Goal: Task Accomplishment & Management: Manage account settings

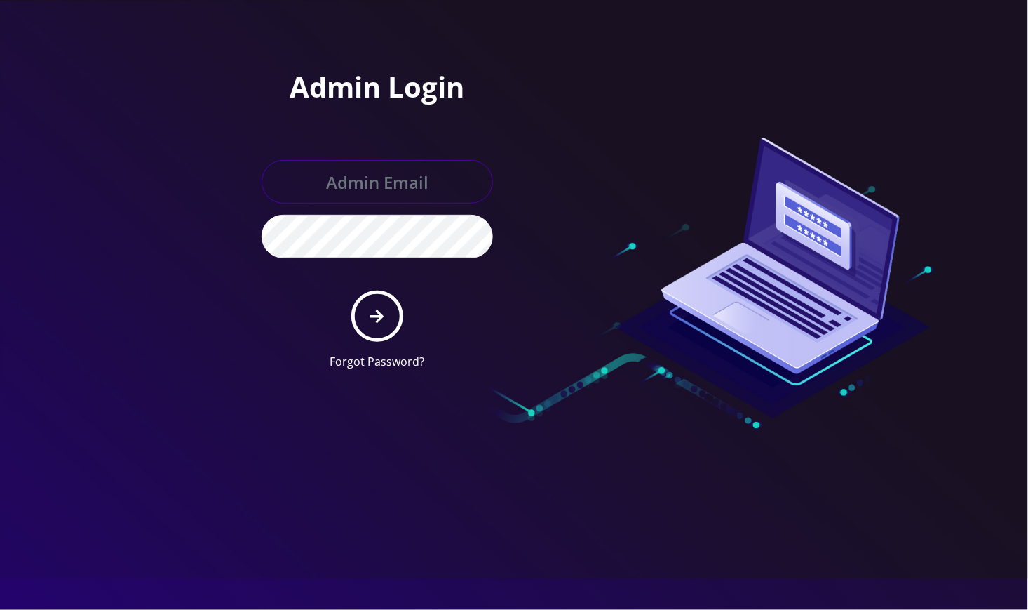
type input "[EMAIL_ADDRESS][DOMAIN_NAME]"
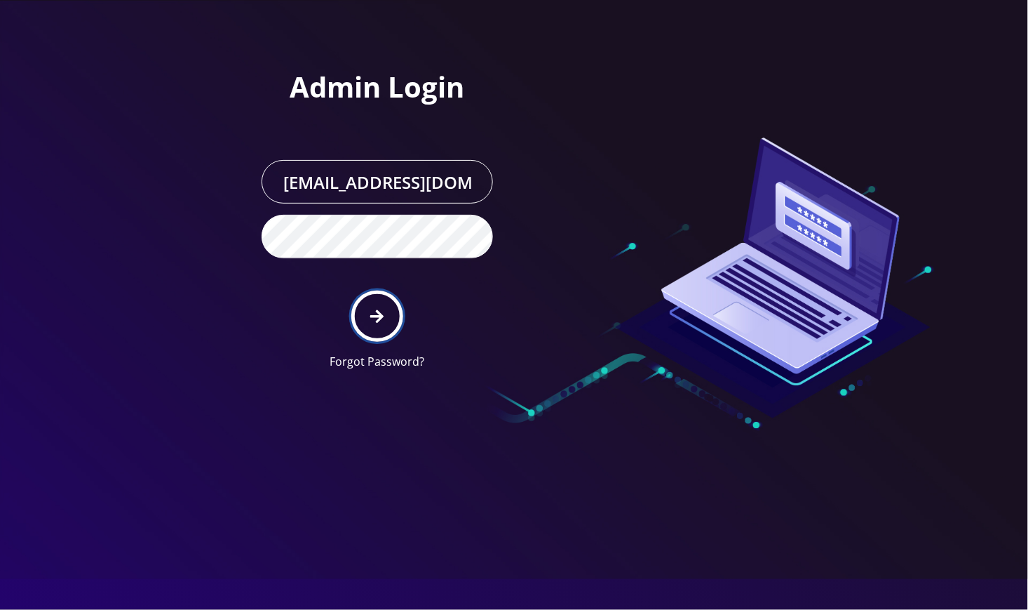
click at [377, 315] on icon "submit" at bounding box center [376, 315] width 13 height 13
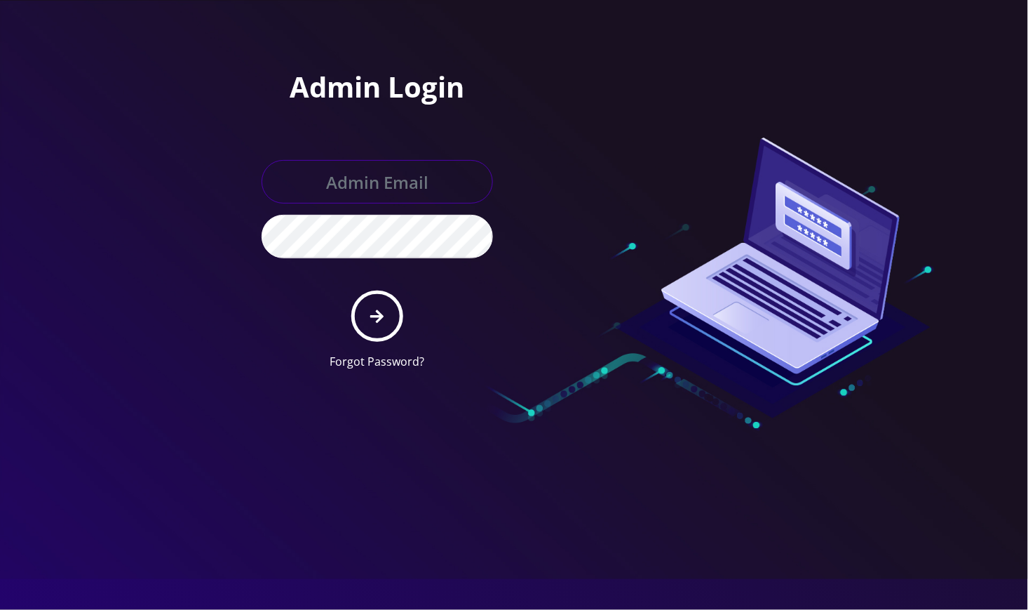
type input "[EMAIL_ADDRESS][DOMAIN_NAME]"
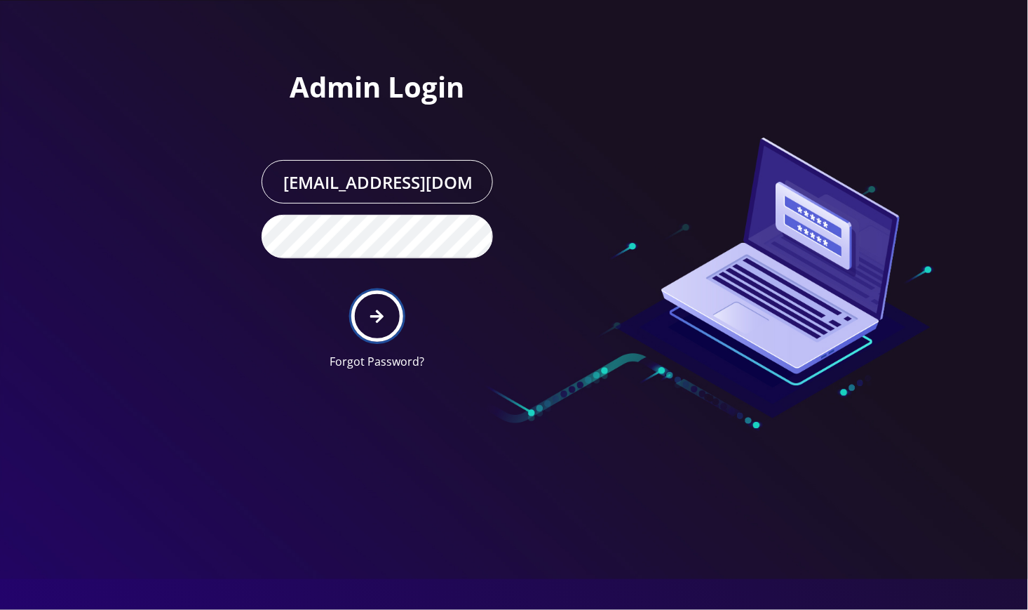
click at [378, 332] on button "submit" at bounding box center [376, 315] width 51 height 51
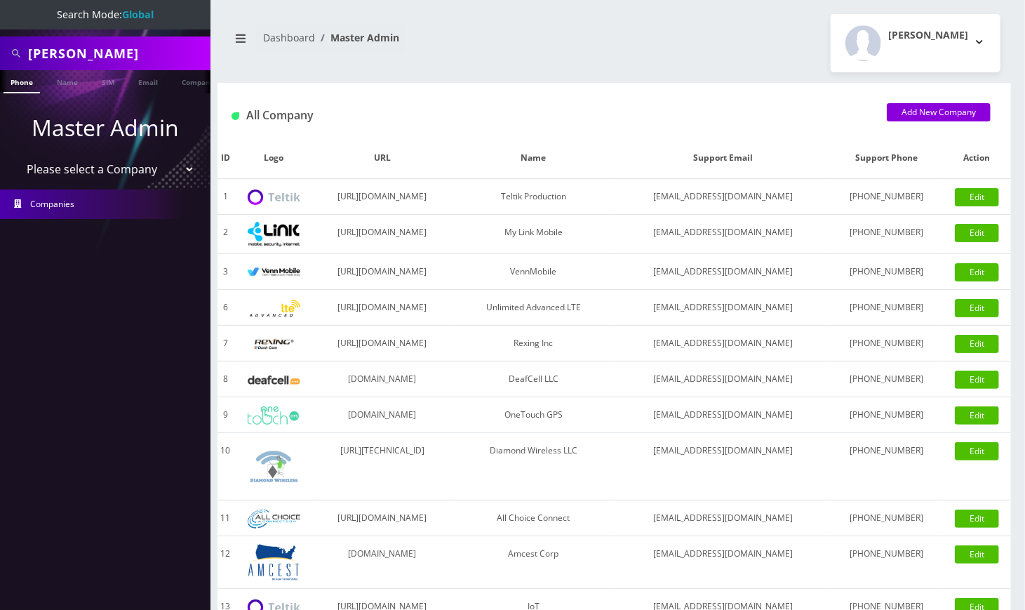
click at [72, 53] on input "[PERSON_NAME]" at bounding box center [117, 53] width 179 height 27
click at [72, 53] on input "George Ziemer" at bounding box center [117, 53] width 179 height 27
paste input "3124689182"
type input "3124689182"
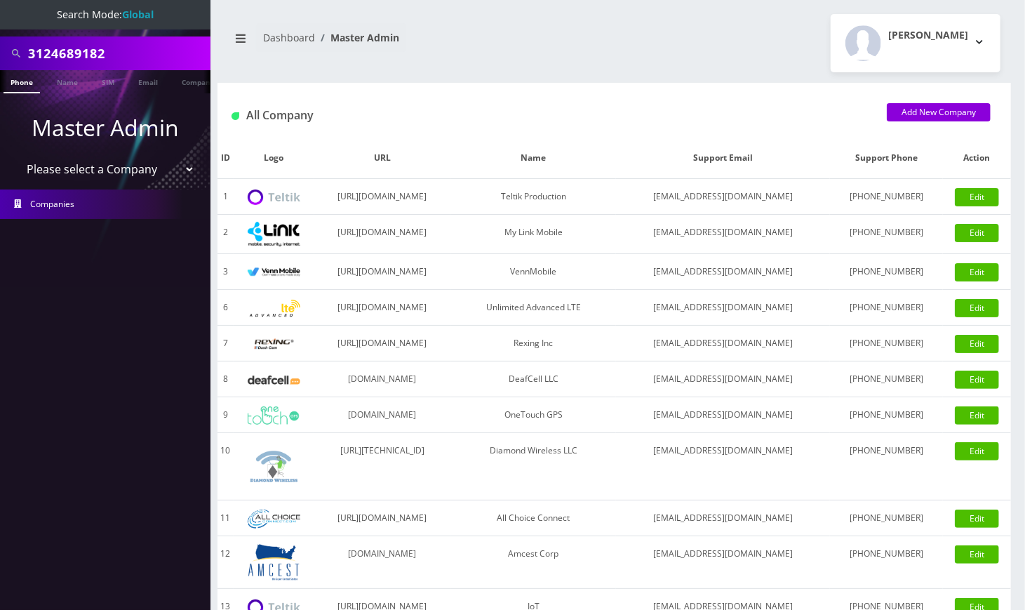
click at [16, 81] on link "Phone" at bounding box center [22, 81] width 36 height 23
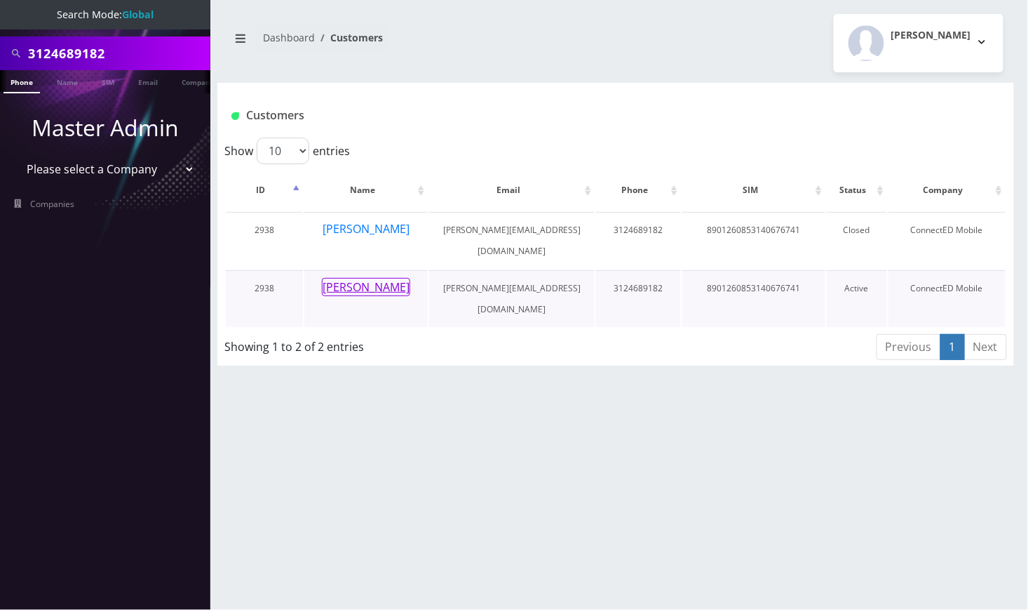
click at [380, 278] on button "Angel Sánchez" at bounding box center [366, 287] width 88 height 18
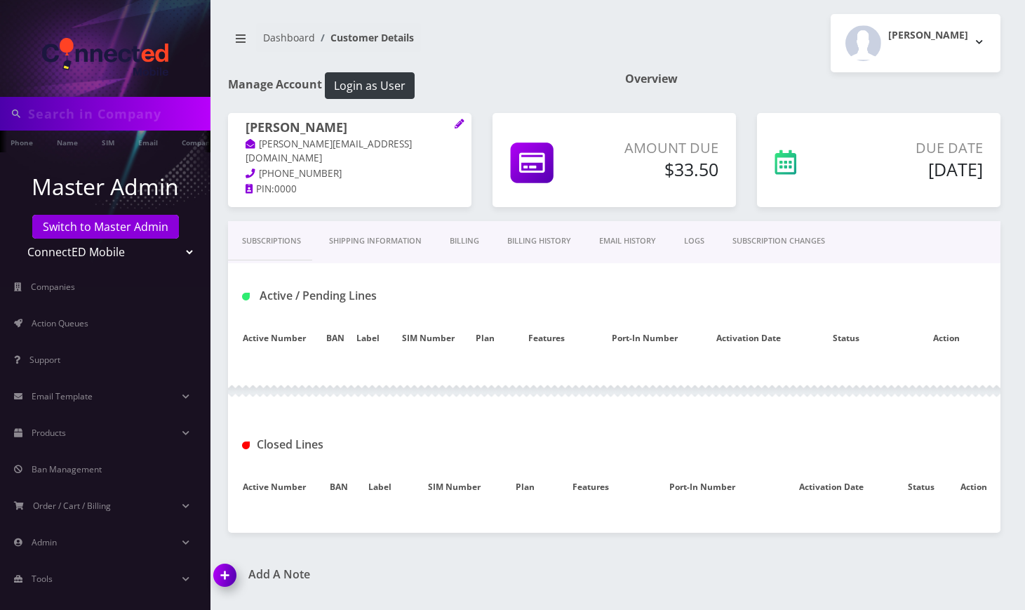
type input "3124689182"
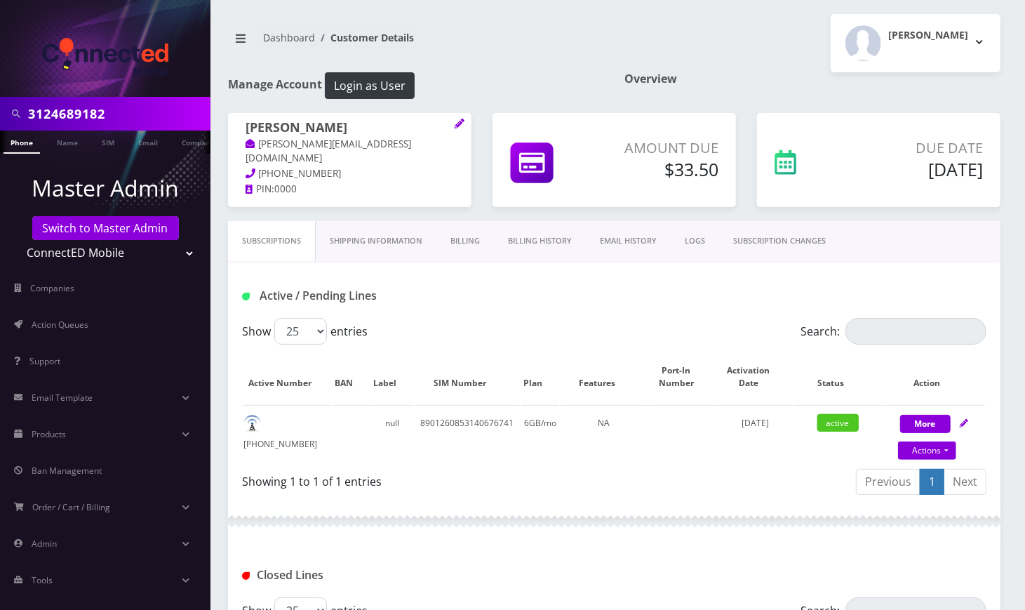
click at [256, 128] on h1 "[PERSON_NAME]" at bounding box center [350, 128] width 208 height 17
click at [256, 128] on h1 "Angel Sánchez" at bounding box center [350, 128] width 208 height 17
click at [939, 444] on link "Actions" at bounding box center [927, 450] width 58 height 18
select select "117"
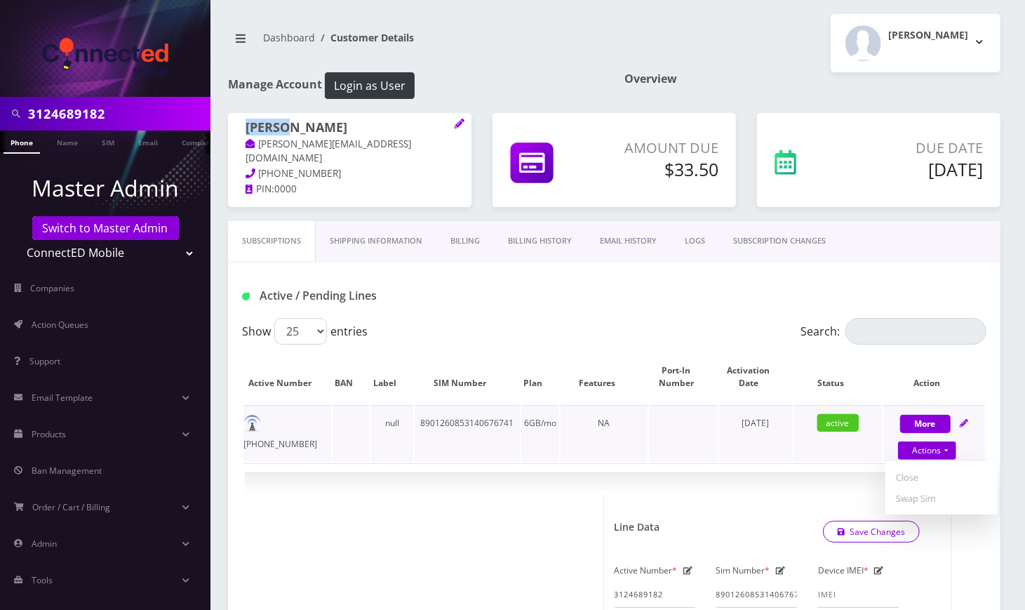
drag, startPoint x: 911, startPoint y: 476, endPoint x: 885, endPoint y: 467, distance: 27.3
click at [911, 476] on link "Close" at bounding box center [941, 477] width 112 height 21
type input "09/24/2025"
select select "117"
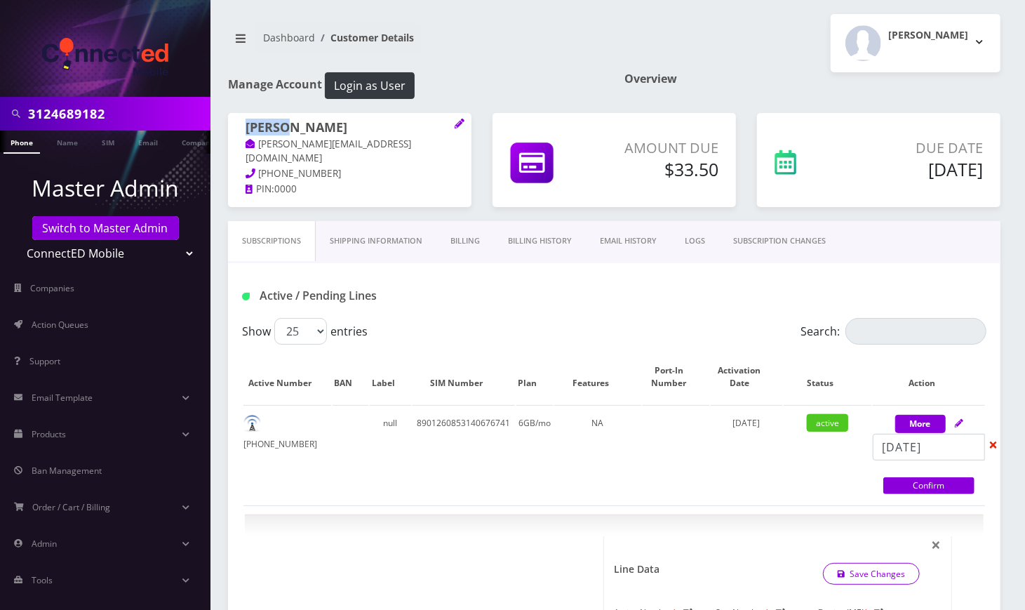
click at [896, 487] on link "Confirm" at bounding box center [928, 485] width 91 height 17
select select "117"
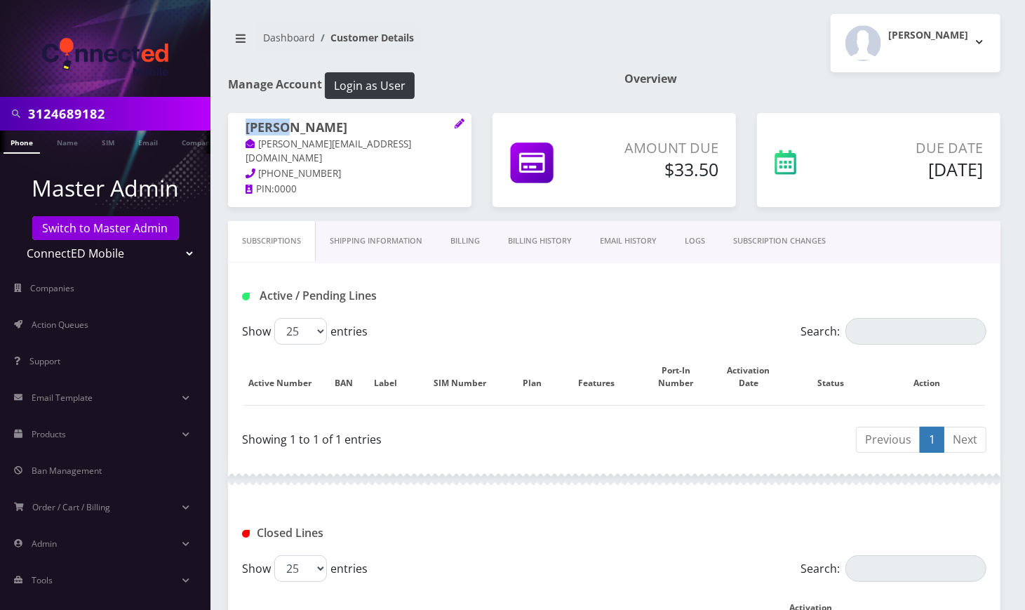
click at [27, 140] on link "Phone" at bounding box center [22, 141] width 36 height 23
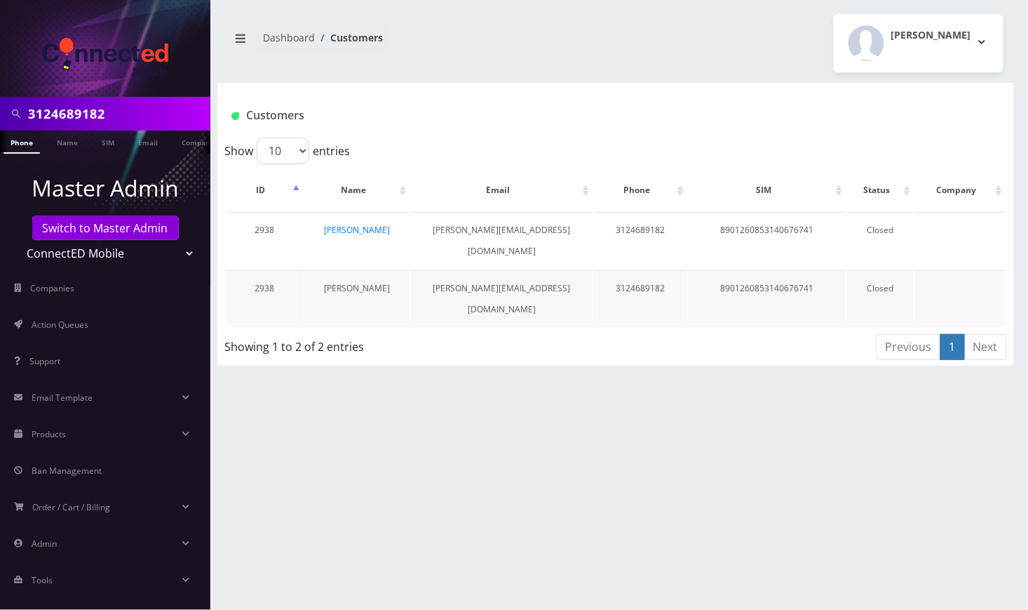
click at [363, 282] on link "Angel Sánchez" at bounding box center [357, 288] width 66 height 12
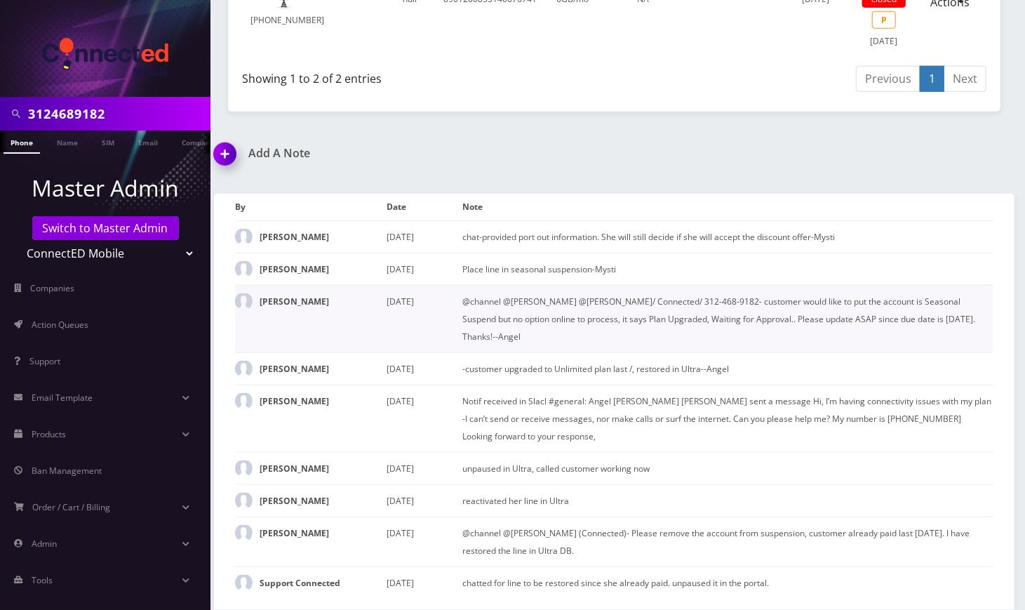
scroll to position [761, 0]
click at [223, 140] on img at bounding box center [227, 158] width 41 height 41
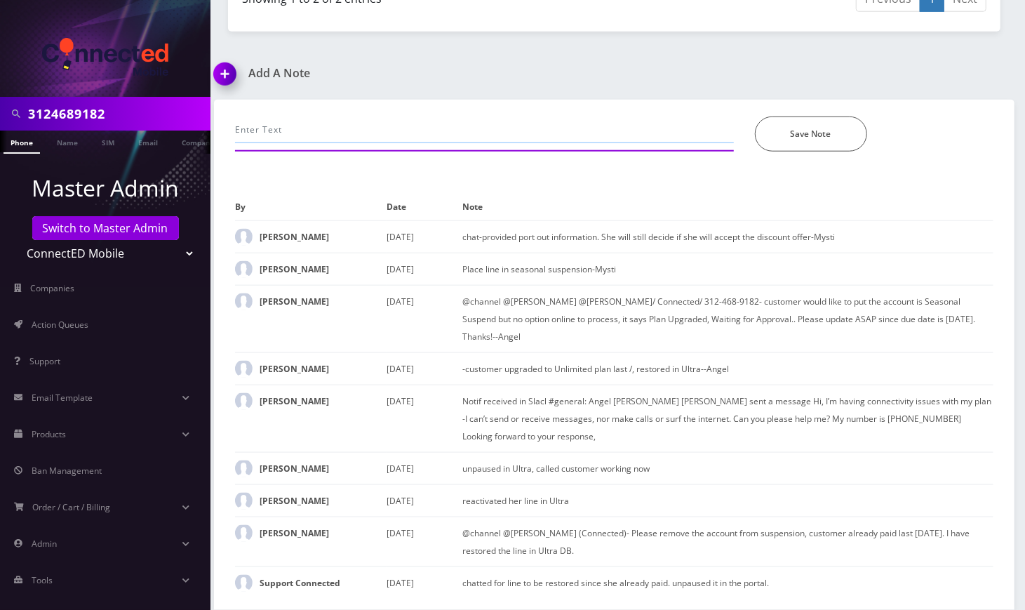
click at [350, 119] on input "text" at bounding box center [484, 129] width 499 height 27
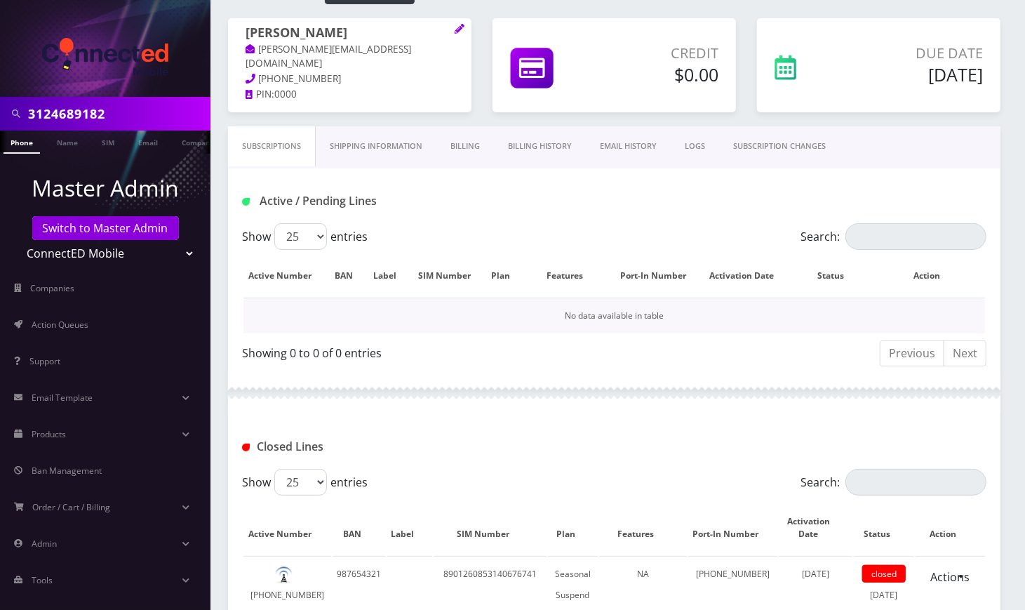
scroll to position [0, 0]
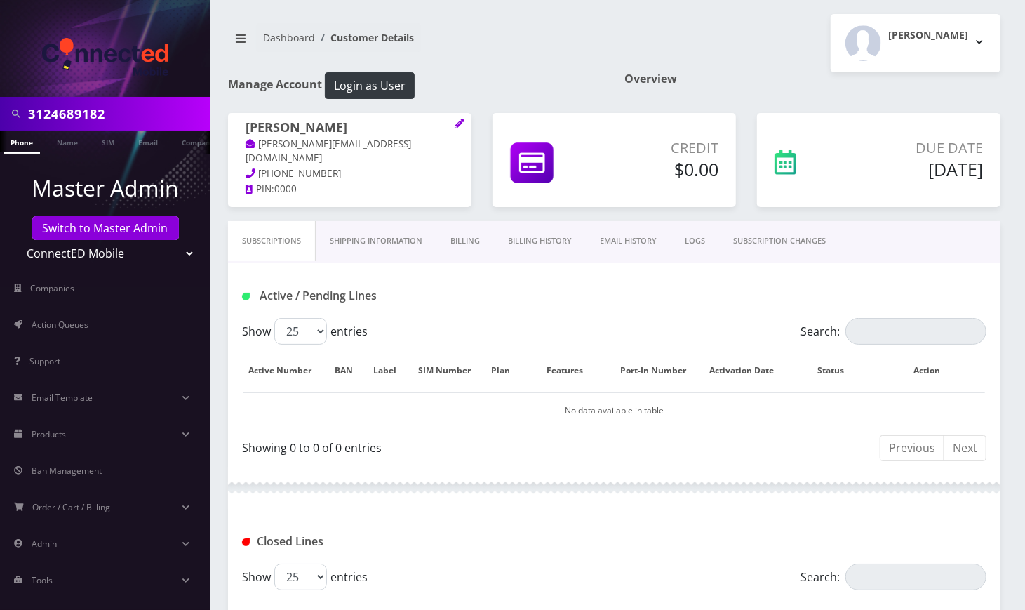
click at [450, 234] on link "Billing" at bounding box center [465, 241] width 58 height 40
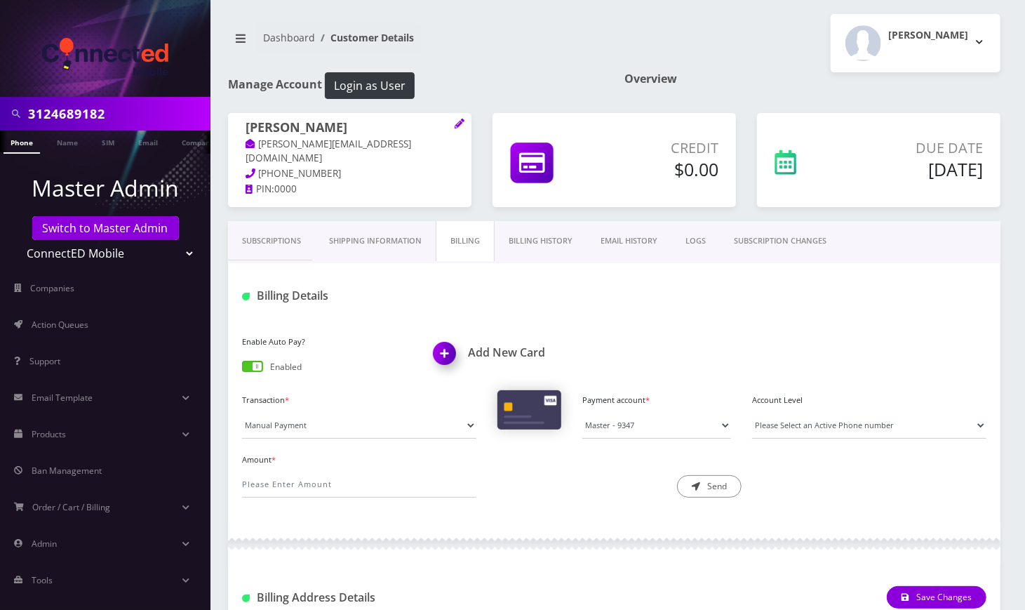
click at [266, 365] on div "Enable Auto Pay? Enabled" at bounding box center [327, 355] width 192 height 47
click at [254, 368] on span at bounding box center [252, 366] width 21 height 11
click at [242, 369] on input "checkbox" at bounding box center [242, 369] width 0 height 0
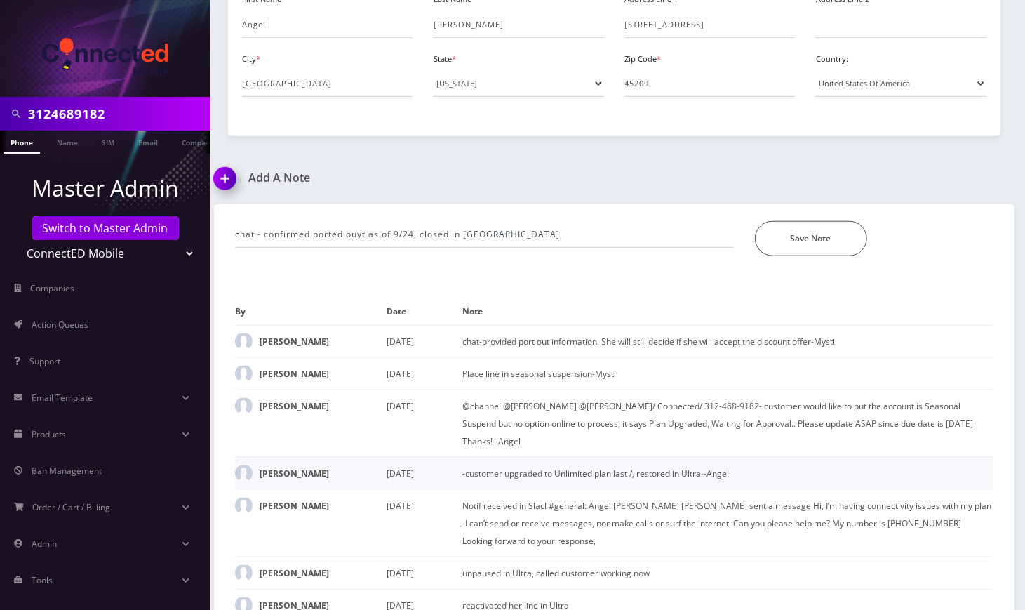
scroll to position [767, 0]
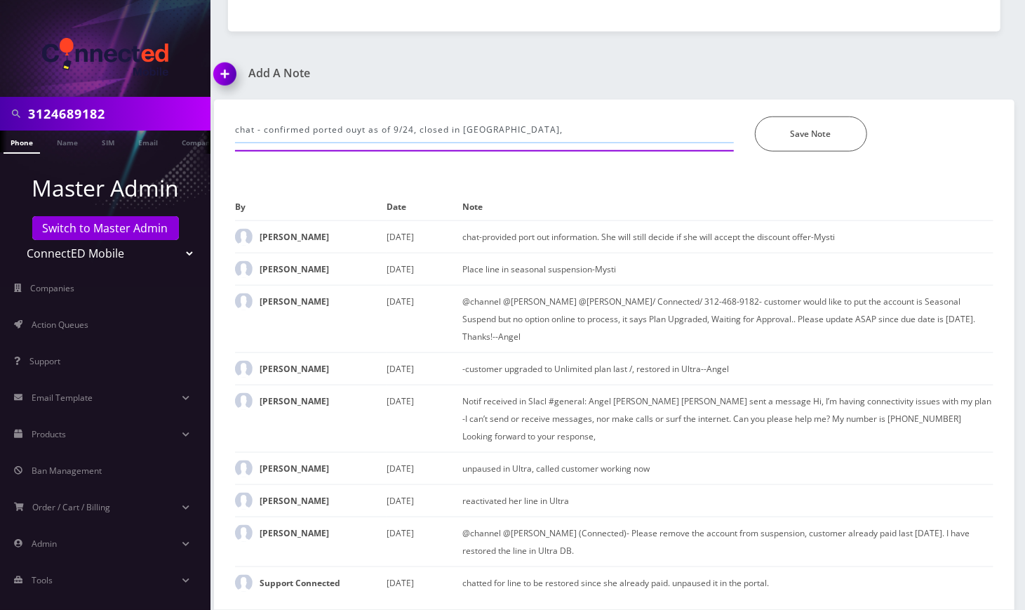
click at [539, 124] on input "chat - confirmed ported ouyt as of 9/24, closed in CSR," at bounding box center [484, 129] width 499 height 27
click at [361, 116] on input "chat - confirmed ported ouyt as of 9/24, closed in CSR, disabled AP--Angel" at bounding box center [484, 129] width 499 height 27
type input "chat - confirmed ported out as of 9/24, closed in CSR, disabled AP--Angel"
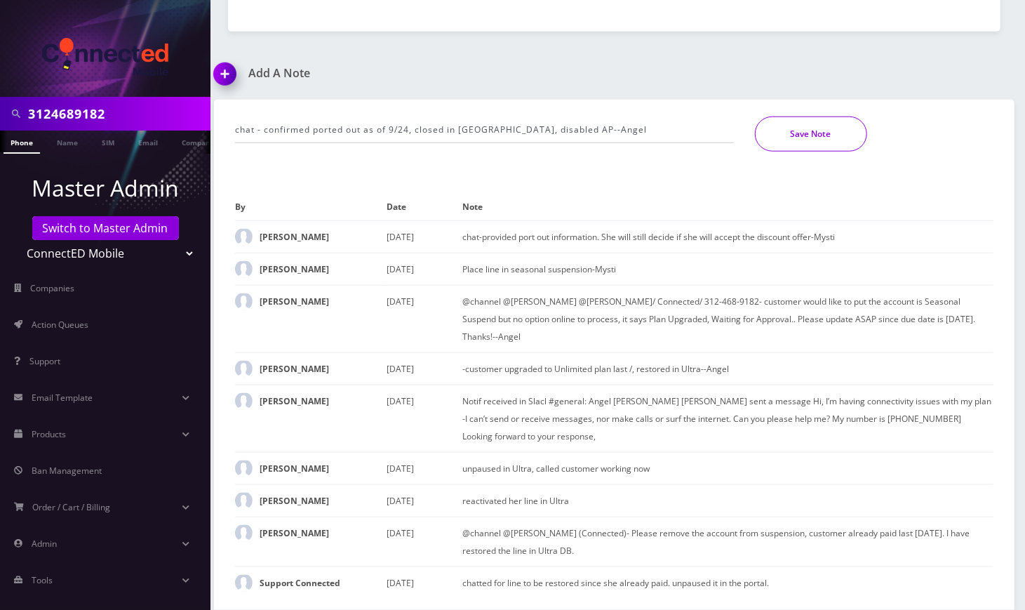
click at [818, 116] on button "Save Note" at bounding box center [811, 133] width 112 height 35
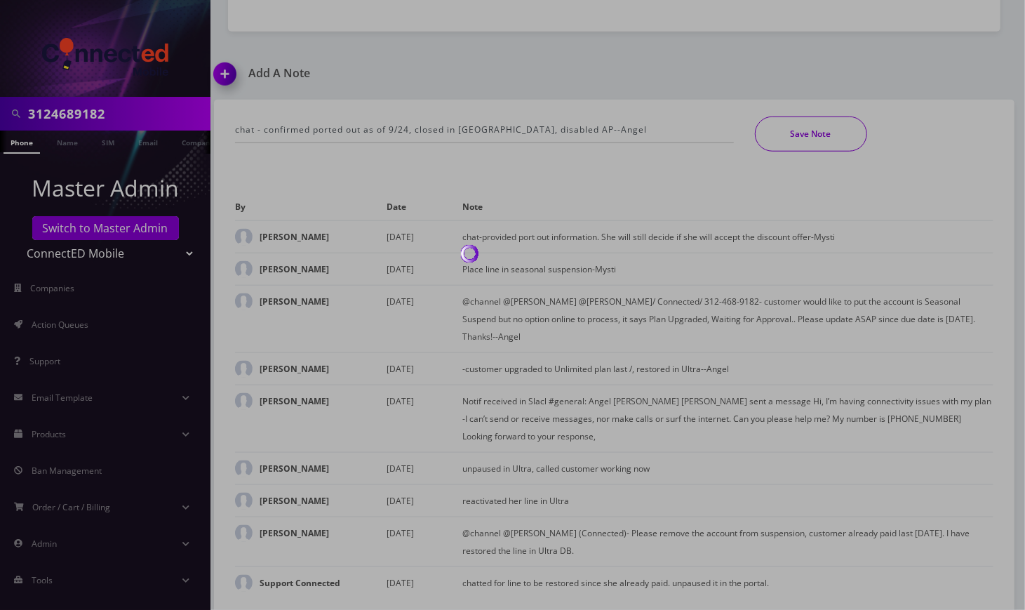
scroll to position [737, 0]
